Goal: Task Accomplishment & Management: Use online tool/utility

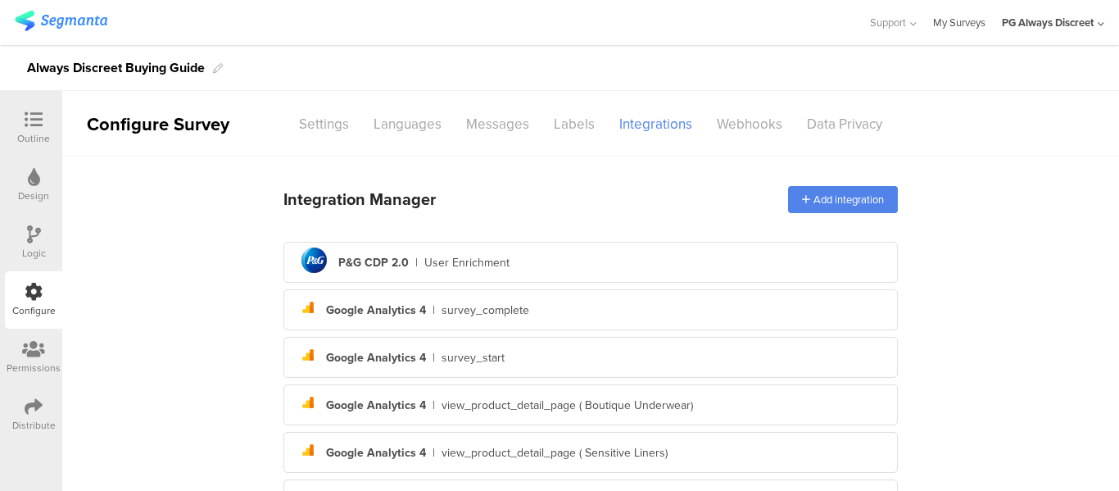
click at [955, 20] on link "My Surveys" at bounding box center [959, 22] width 52 height 45
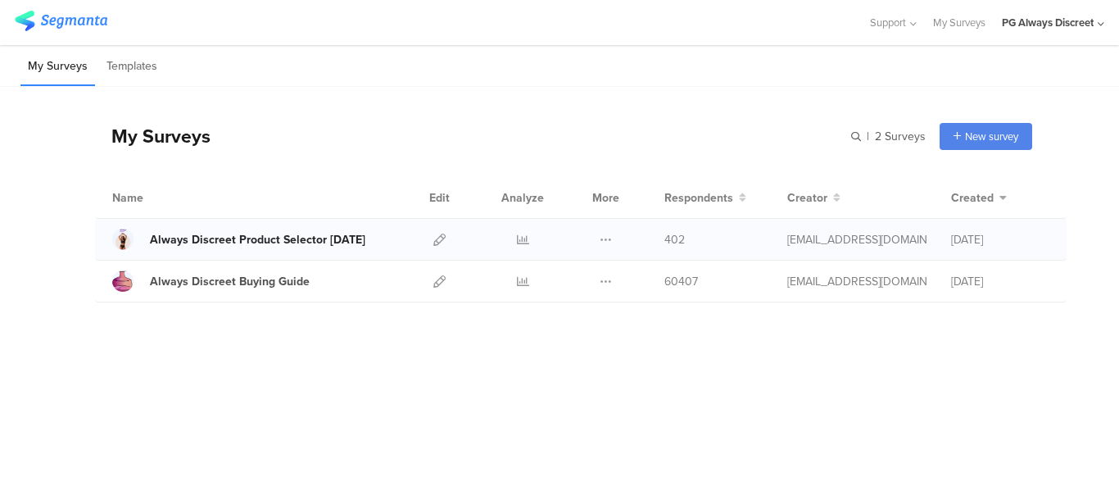
click at [227, 230] on link "Always Discreet Product Selector June 2024" at bounding box center [238, 239] width 253 height 21
click at [441, 239] on icon at bounding box center [439, 239] width 12 height 12
click at [435, 280] on icon at bounding box center [439, 281] width 12 height 12
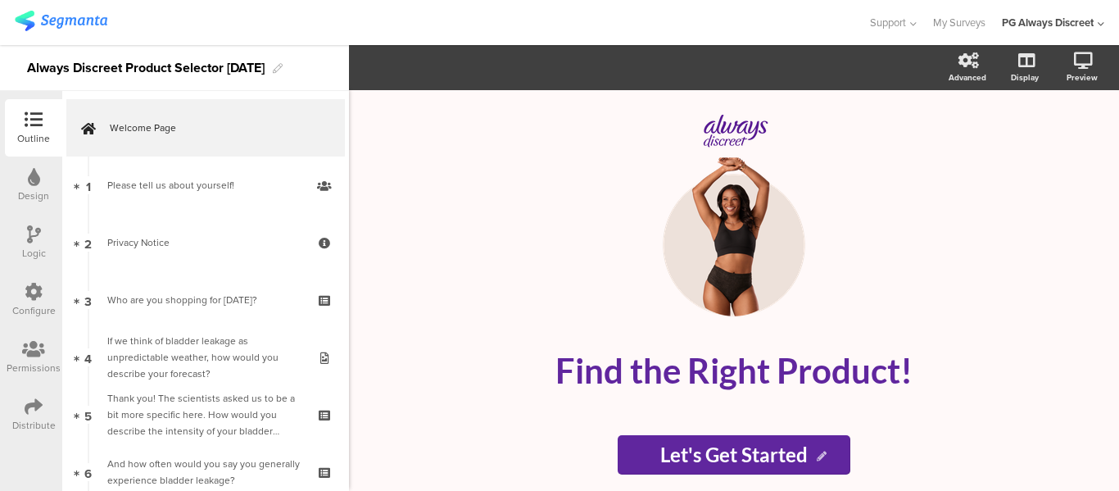
drag, startPoint x: 0, startPoint y: 0, endPoint x: 29, endPoint y: 307, distance: 308.5
click at [29, 307] on div "Configure" at bounding box center [33, 310] width 43 height 15
click at [35, 286] on icon at bounding box center [34, 292] width 18 height 18
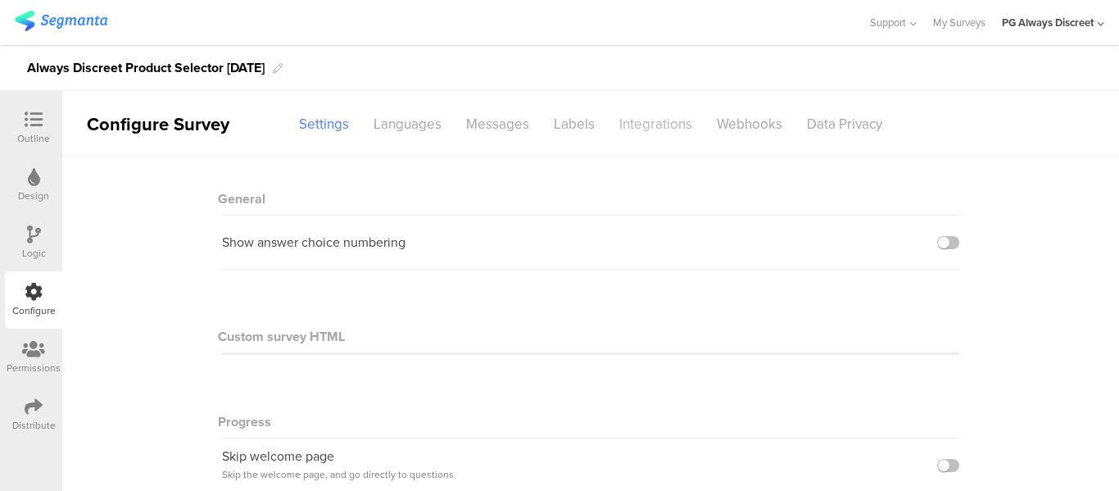
click at [654, 124] on div "Integrations" at bounding box center [655, 124] width 97 height 29
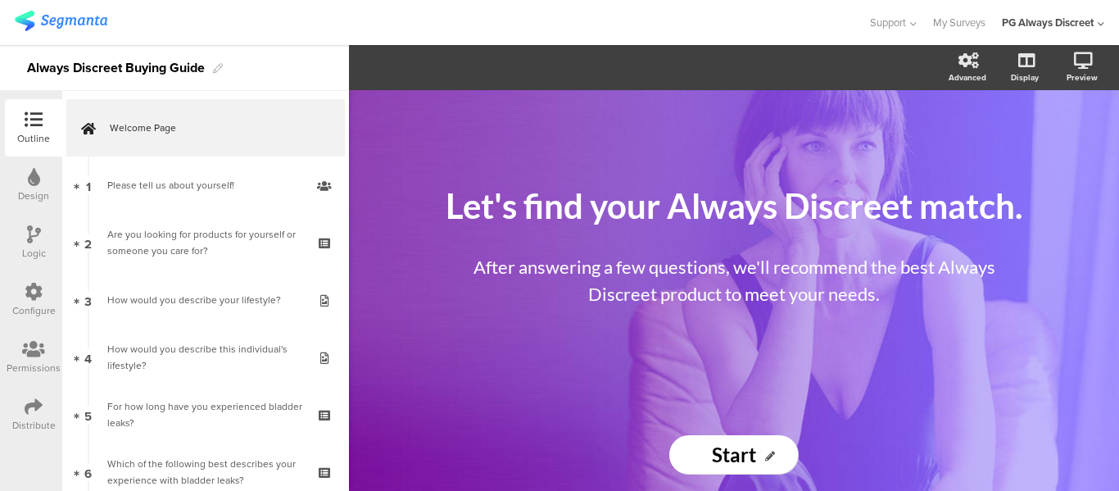
drag, startPoint x: 0, startPoint y: 0, endPoint x: 26, endPoint y: 315, distance: 315.6
click at [26, 315] on div "Configure" at bounding box center [33, 310] width 43 height 15
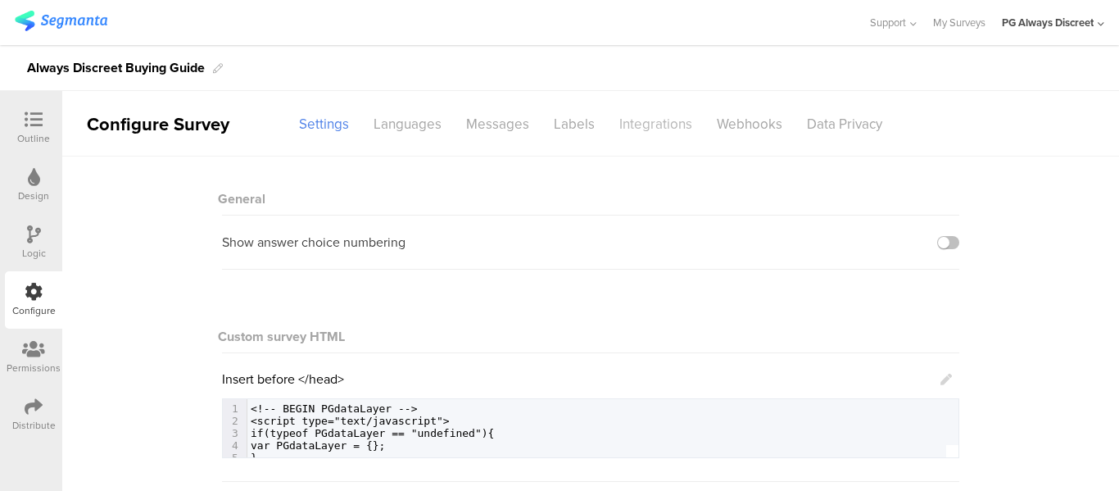
click at [677, 124] on div "Integrations" at bounding box center [655, 124] width 97 height 29
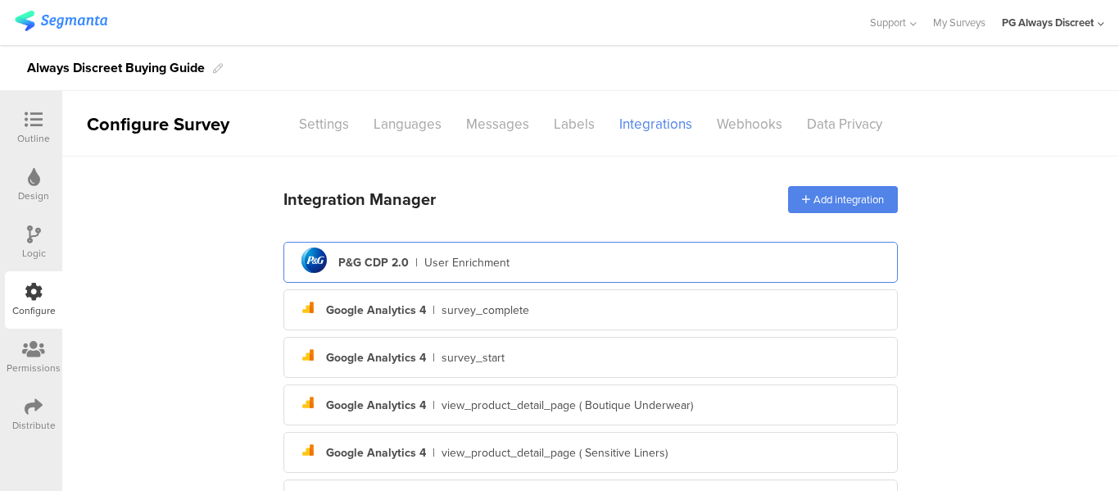
click at [364, 256] on div "P&G CDP 2.0" at bounding box center [373, 262] width 70 height 17
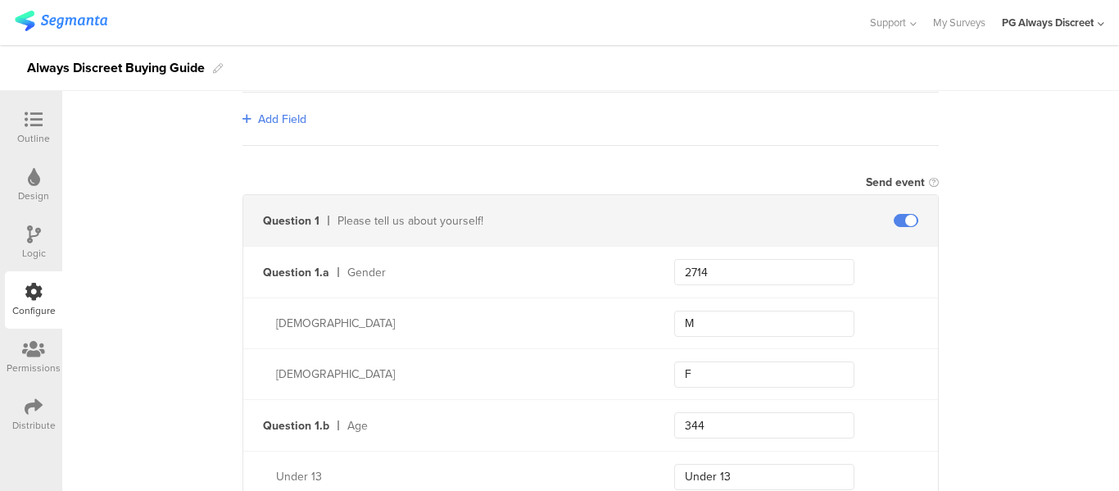
scroll to position [491, 0]
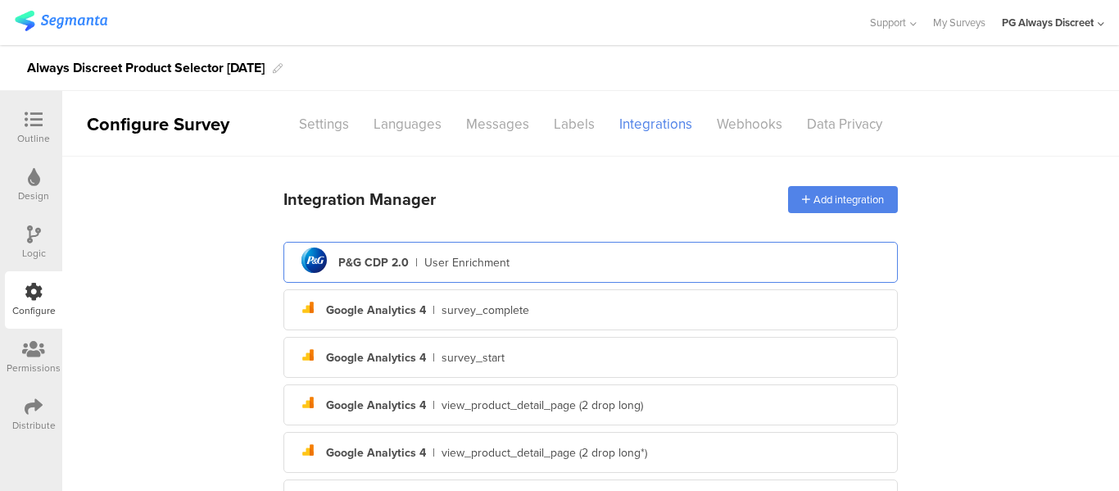
click at [446, 251] on div "pg logo P&G CDP 2.0 | User Enrichment" at bounding box center [590, 262] width 588 height 40
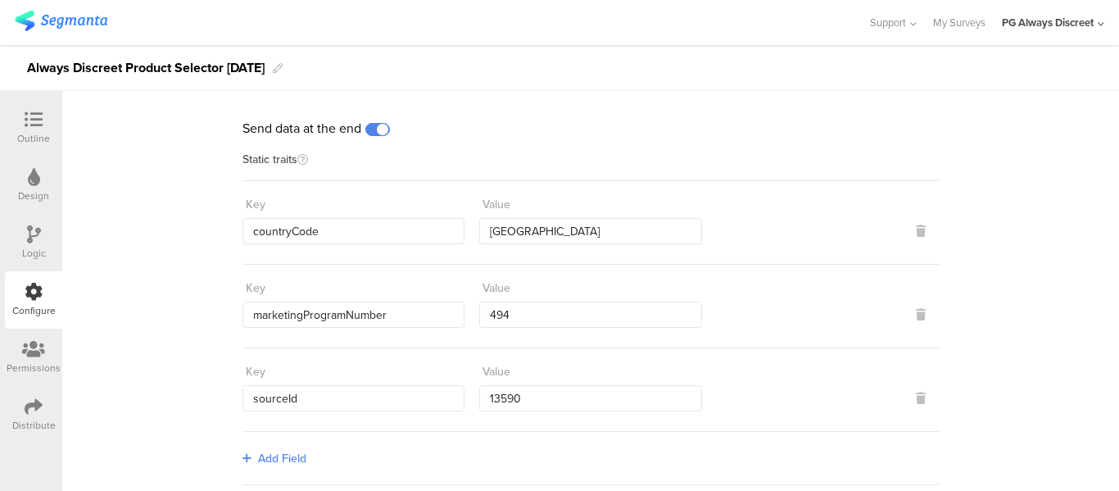
scroll to position [82, 0]
